Goal: Task Accomplishment & Management: Manage account settings

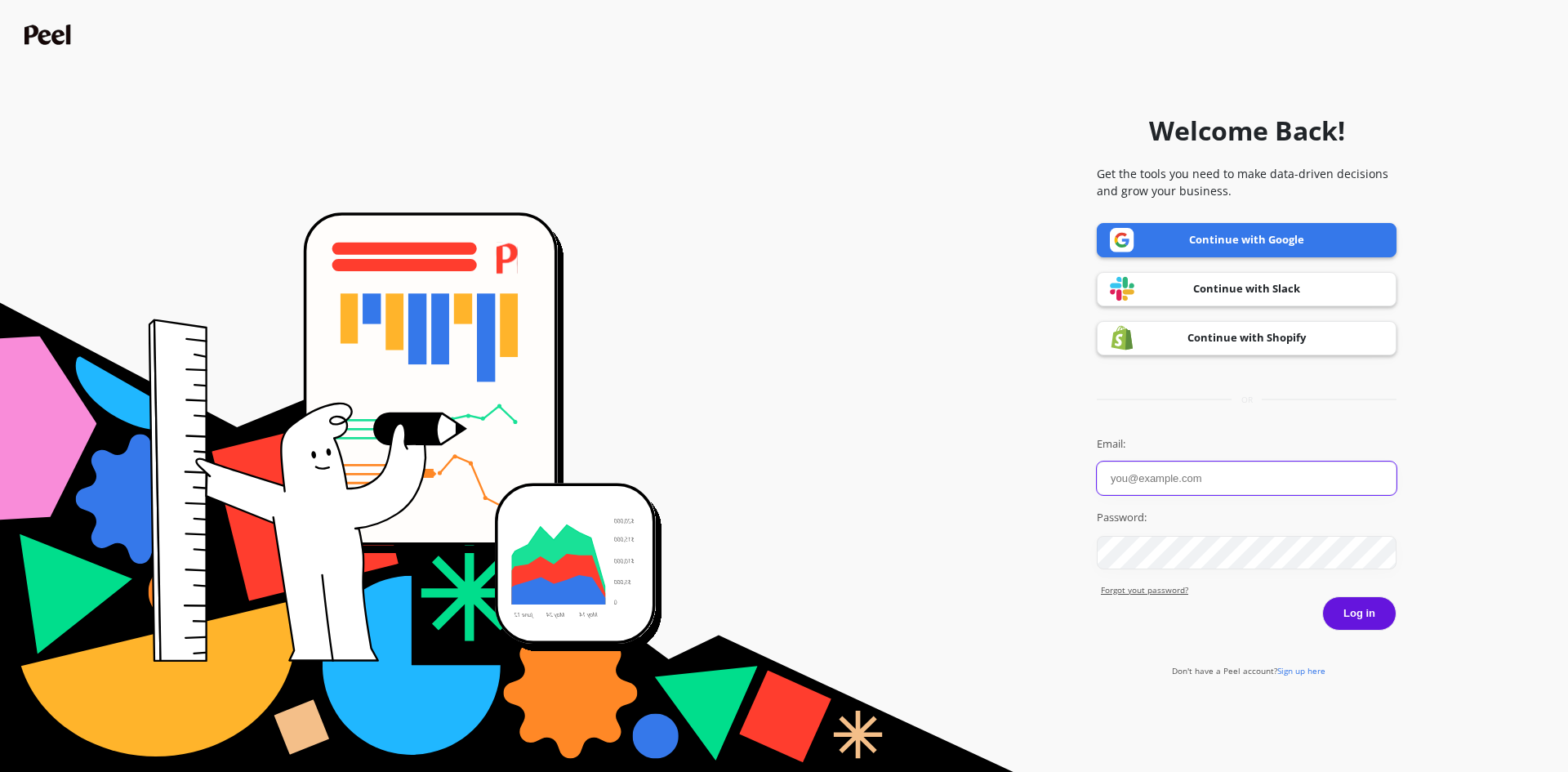
click at [1162, 469] on input "Email:" at bounding box center [1246, 479] width 300 height 34
paste input "[URL][DOMAIN_NAME]"
type input "[URL][DOMAIN_NAME]"
click at [1363, 614] on button "Log in" at bounding box center [1360, 613] width 75 height 34
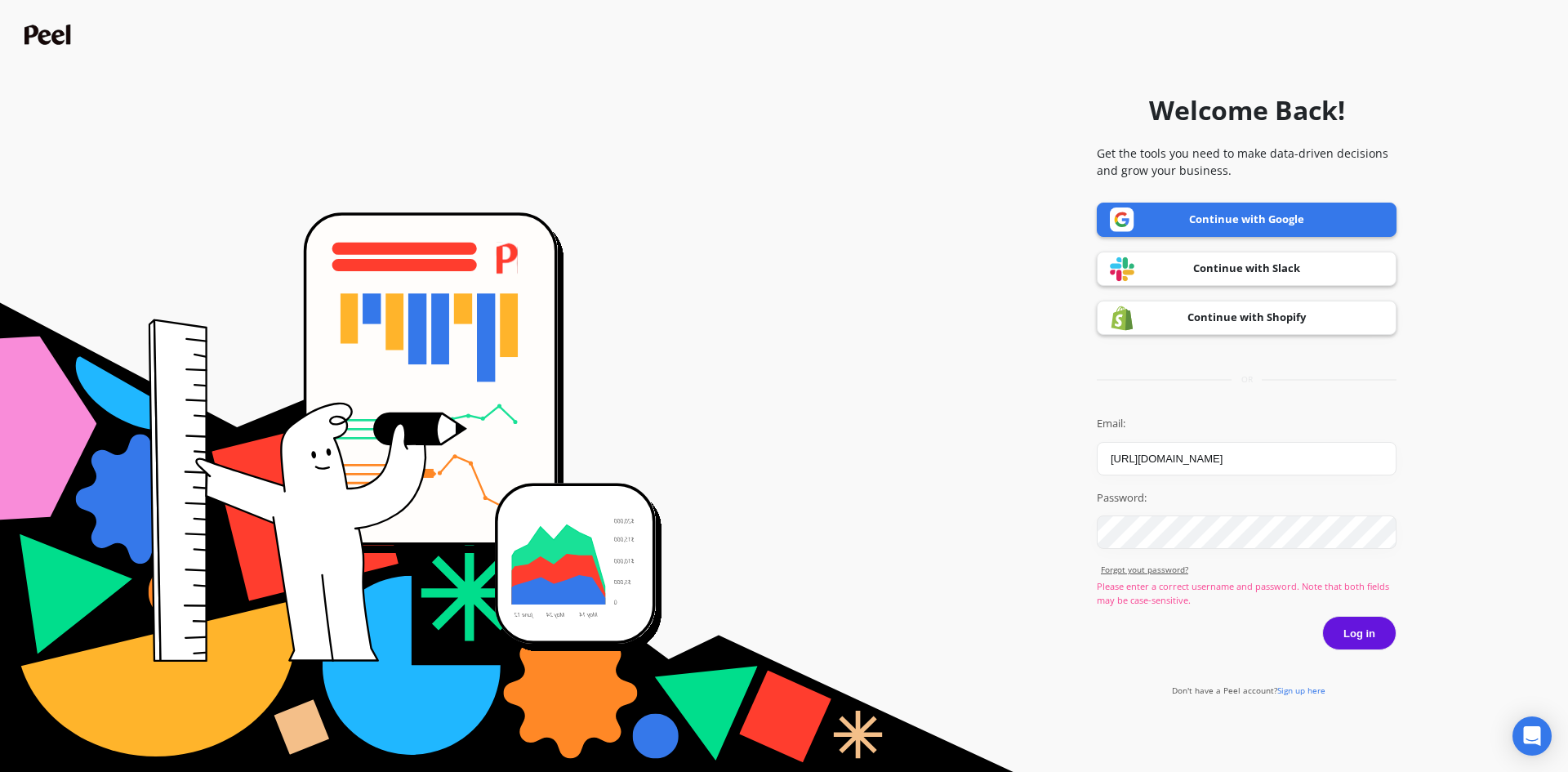
drag, startPoint x: 1466, startPoint y: 599, endPoint x: 1436, endPoint y: 615, distance: 34.0
click at [1466, 599] on form "Welcome Back! Get the tools you need to make data-driven decisions and grow you…" at bounding box center [784, 386] width 1552 height 756
click at [1372, 633] on button "Log in" at bounding box center [1360, 633] width 75 height 34
click at [1249, 453] on input "[URL][DOMAIN_NAME]" at bounding box center [1246, 459] width 300 height 34
drag, startPoint x: 1253, startPoint y: 455, endPoint x: 925, endPoint y: 459, distance: 328.0
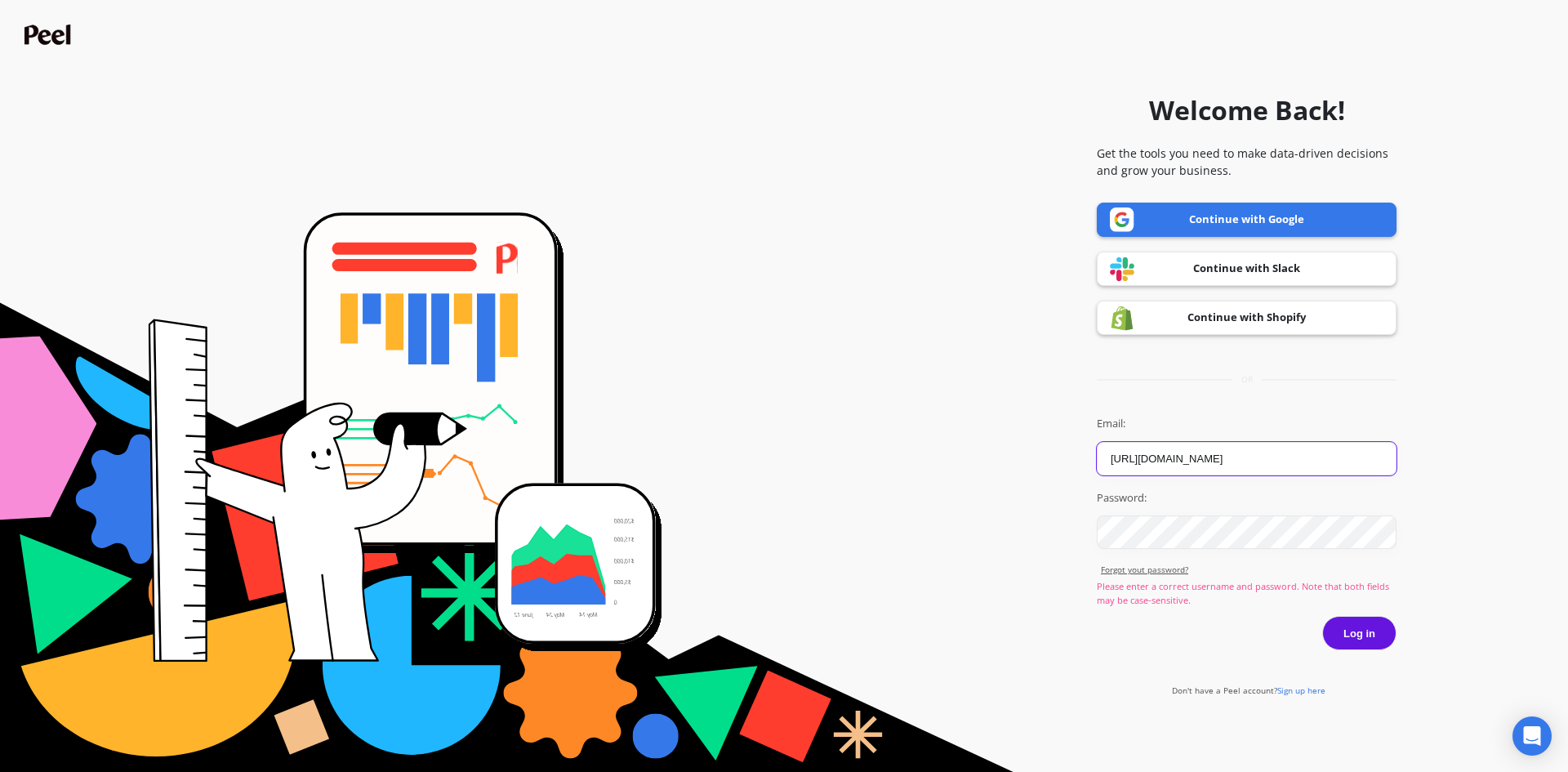
click at [926, 457] on form "Welcome Back! Get the tools you need to make data-driven decisions and grow you…" at bounding box center [784, 386] width 1552 height 756
paste input "peel.insights@goessor.com"
type input "peel.insights@goessor.com"
click at [1353, 627] on button "Log in" at bounding box center [1360, 633] width 75 height 34
